Goal: Task Accomplishment & Management: Complete application form

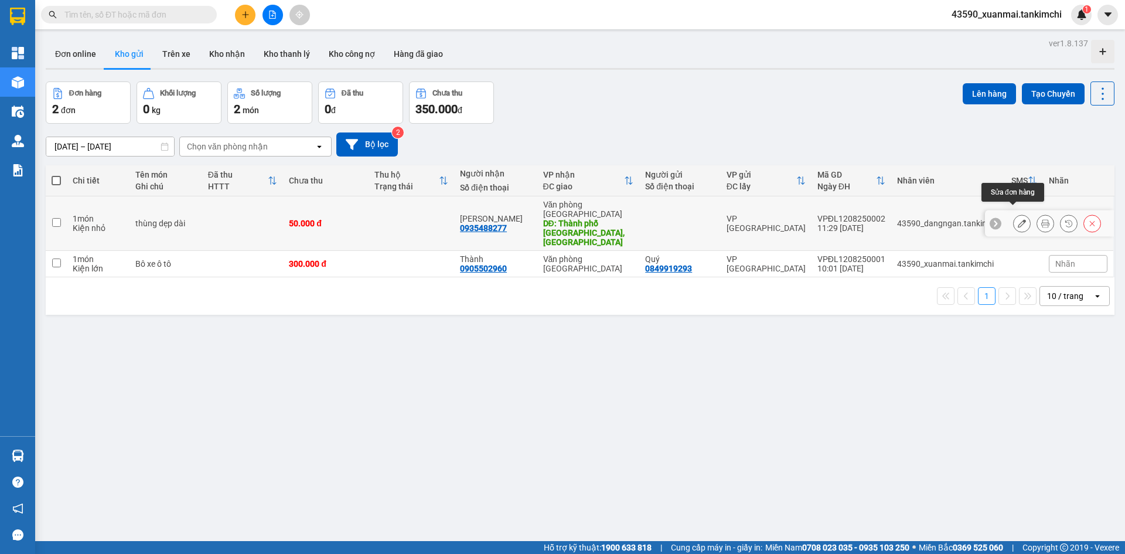
click at [1017, 219] on icon at bounding box center [1021, 223] width 8 height 8
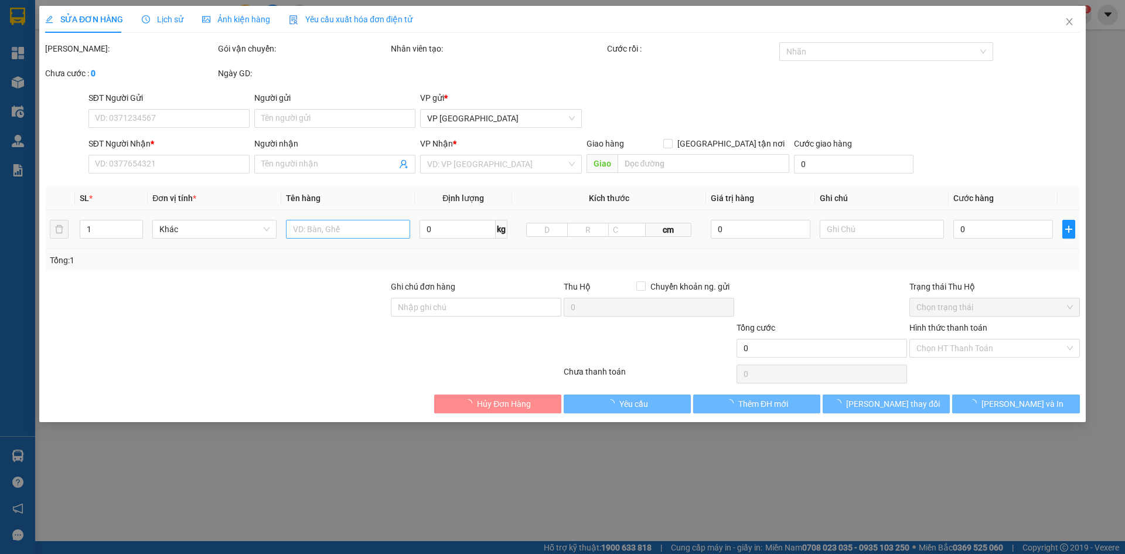
type input "0935488277"
type input "[PERSON_NAME]"
type input "Thành phố [GEOGRAPHIC_DATA], Tỉnh [GEOGRAPHIC_DATA]"
type input "50.000"
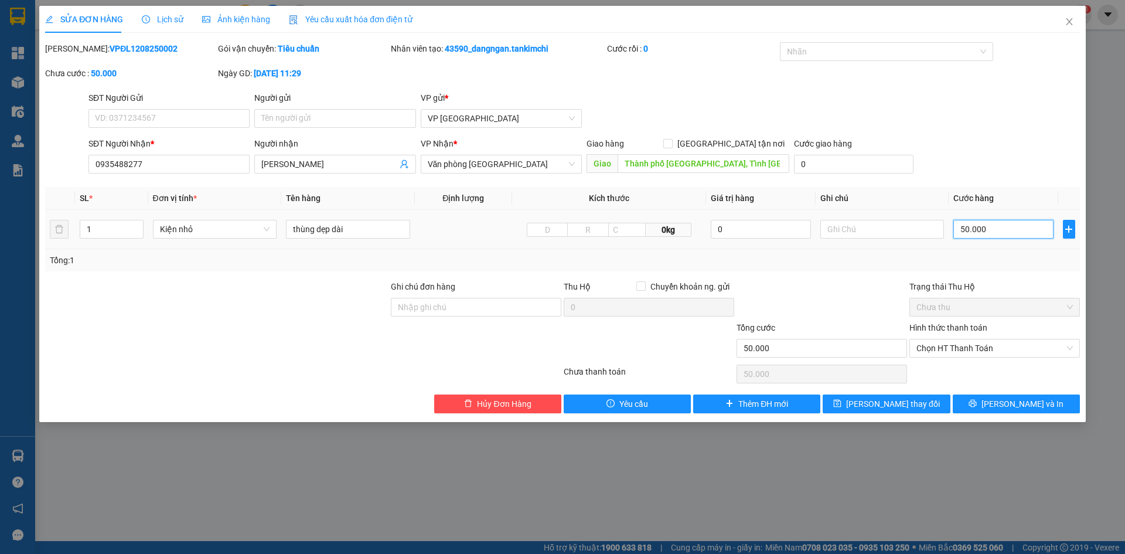
click at [966, 230] on input "50.000" at bounding box center [1003, 229] width 100 height 19
type input "0"
type input "0.000"
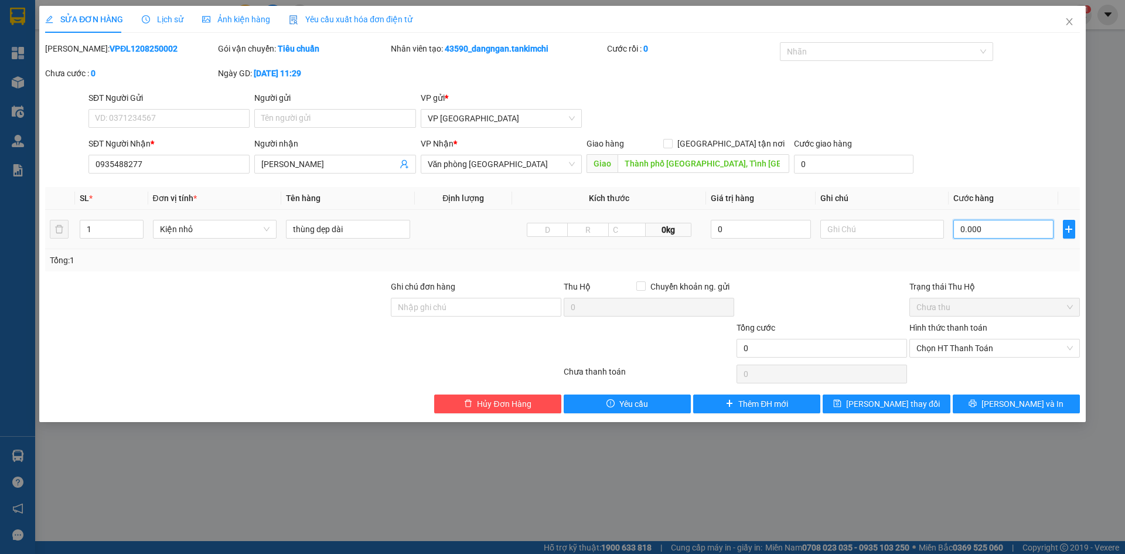
type input "10.000"
type input "100.000"
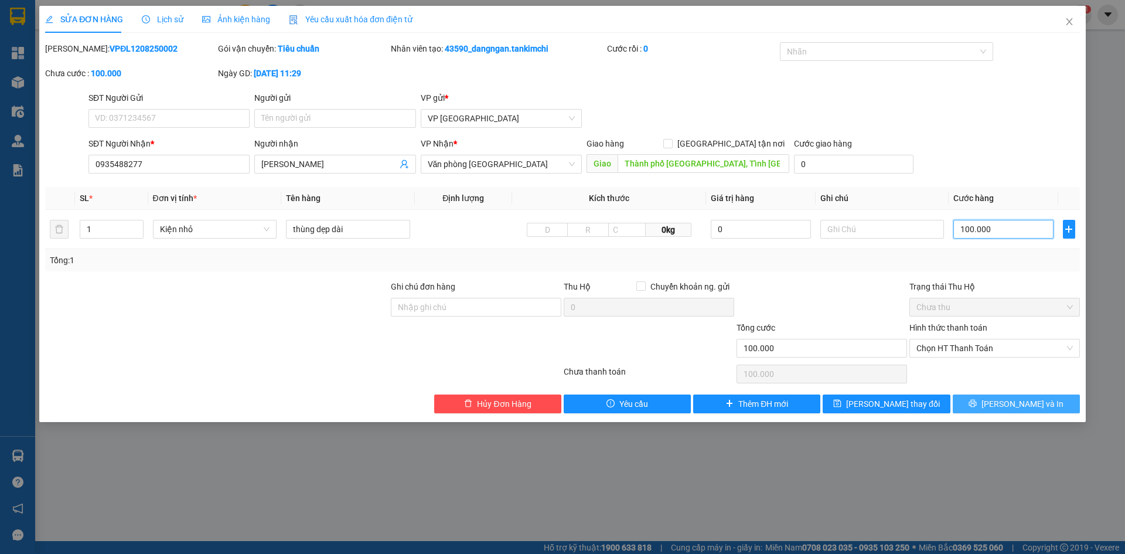
type input "100.000"
click at [1030, 403] on span "[PERSON_NAME] và In" at bounding box center [1022, 403] width 82 height 13
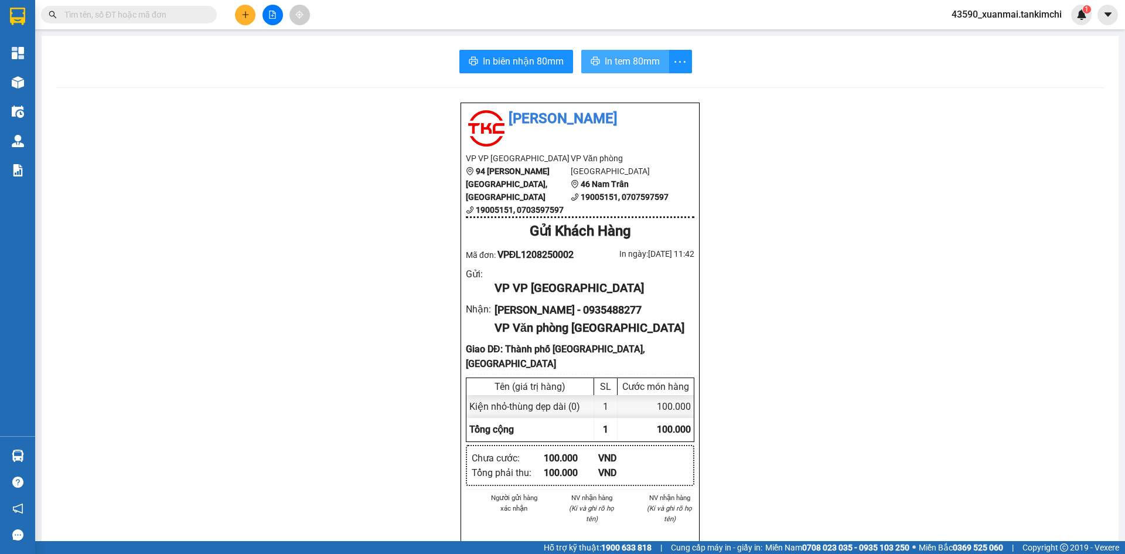
click at [637, 60] on span "In tem 80mm" at bounding box center [631, 61] width 55 height 15
